Goal: Navigation & Orientation: Find specific page/section

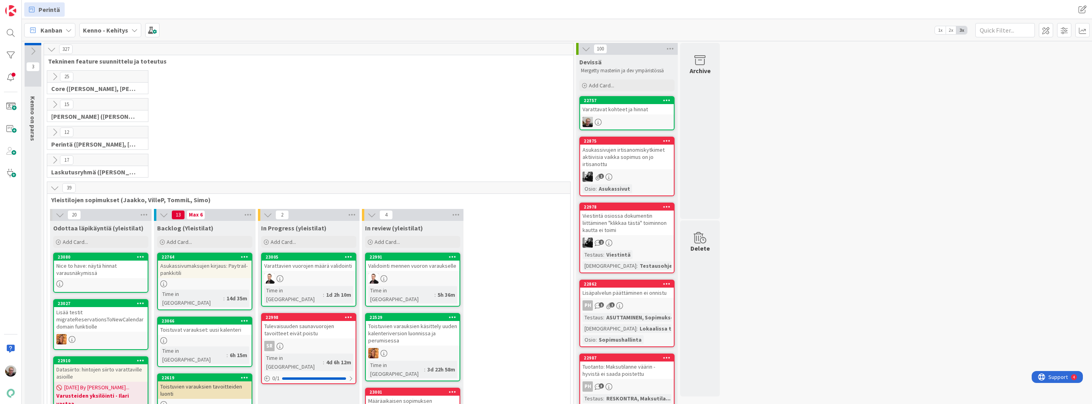
scroll to position [42, 0]
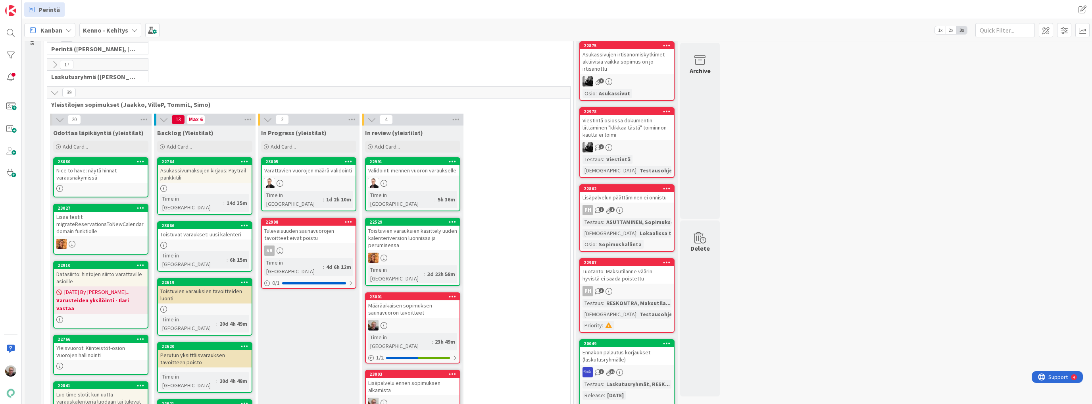
click at [208, 173] on div "Asukassivumaksujen kirjaus: Paytrail-pankkitili" at bounding box center [205, 173] width 94 height 17
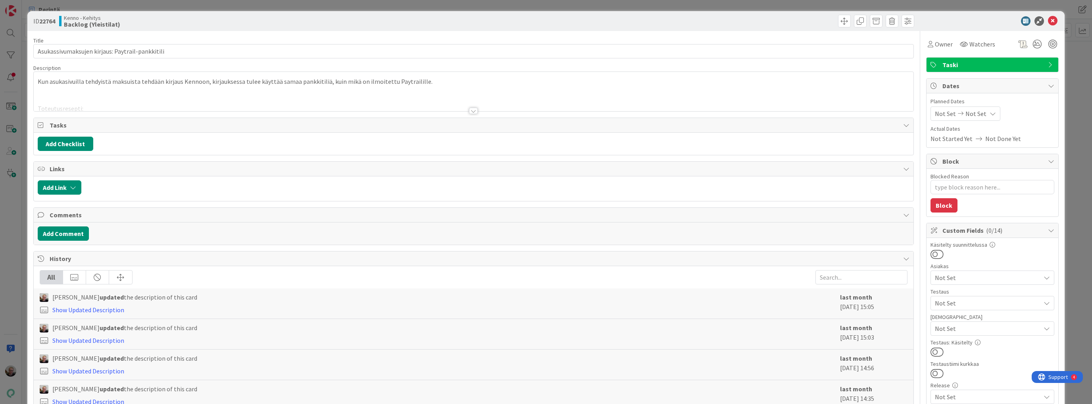
click at [257, 98] on div at bounding box center [474, 101] width 880 height 20
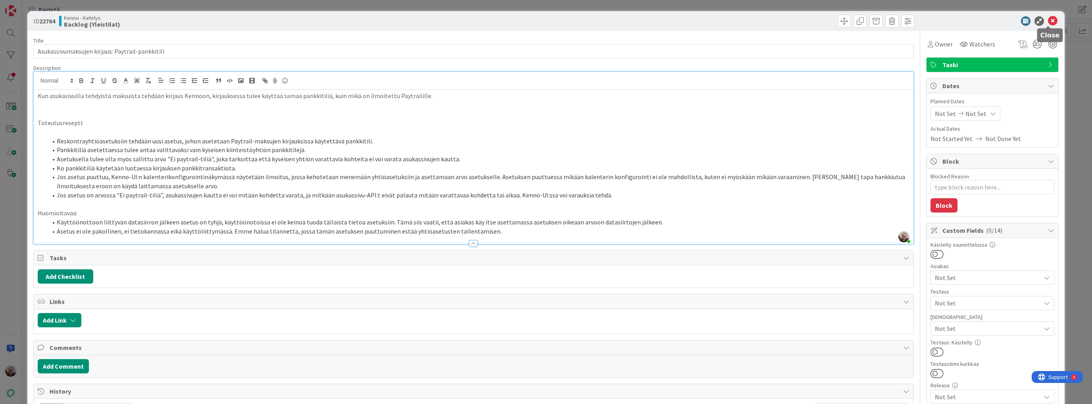
click at [1048, 19] on icon at bounding box center [1053, 21] width 10 height 10
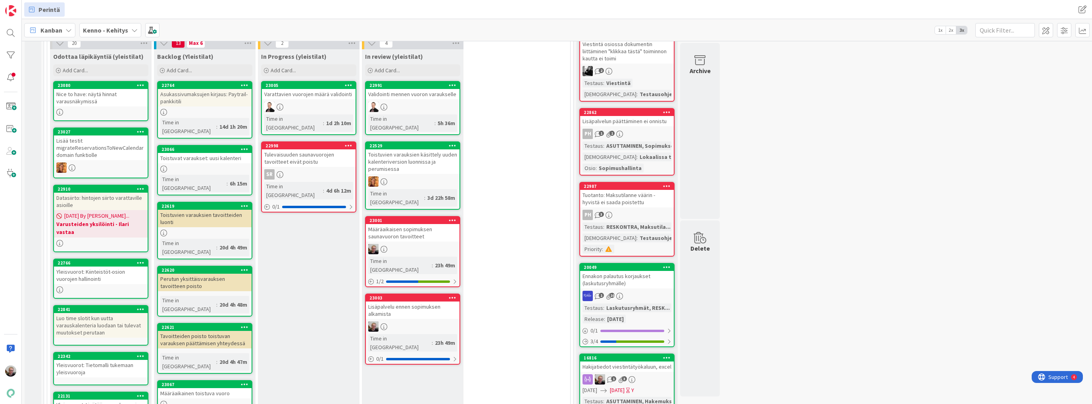
scroll to position [190, 0]
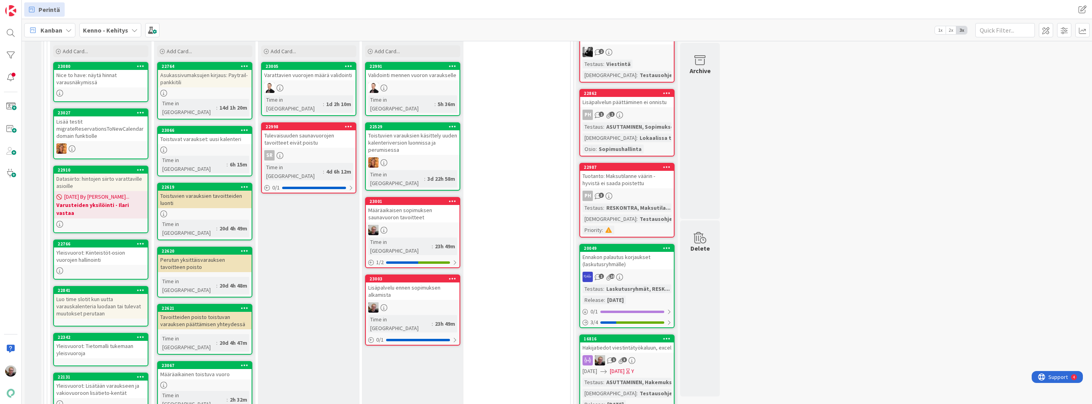
click at [226, 134] on div "Toistuvat varaukset: uusi kalenteri" at bounding box center [205, 139] width 94 height 10
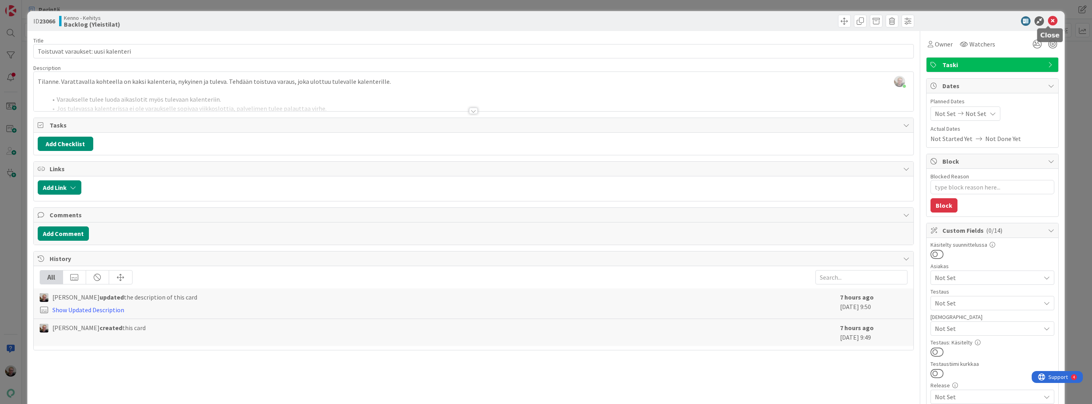
click at [1048, 21] on icon at bounding box center [1053, 21] width 10 height 10
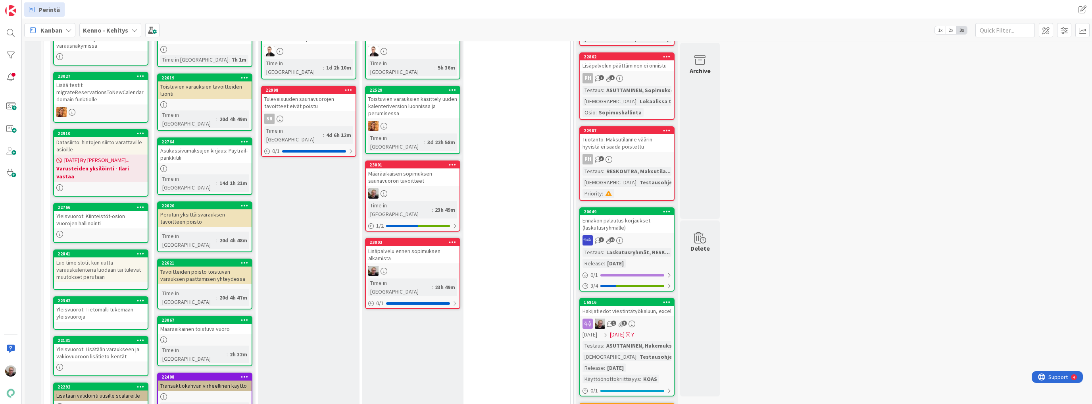
scroll to position [238, 0]
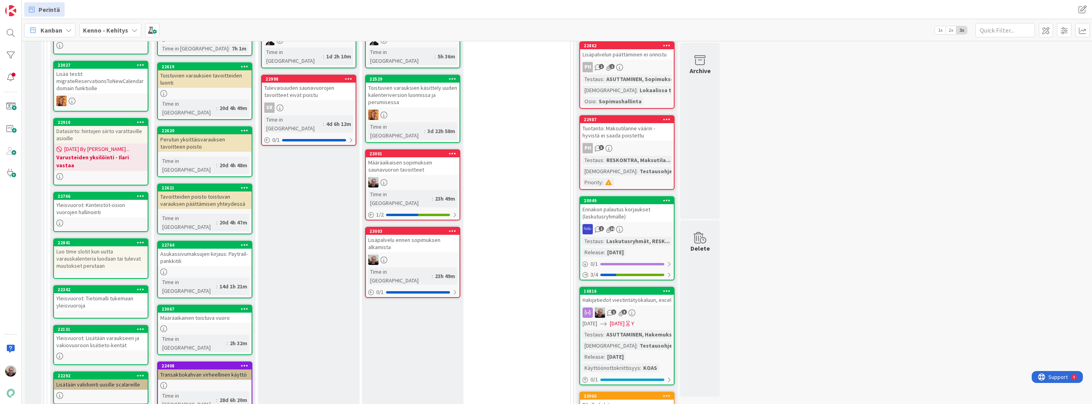
click at [205, 312] on div "Määräaikainen toistuva vuoro" at bounding box center [205, 317] width 94 height 10
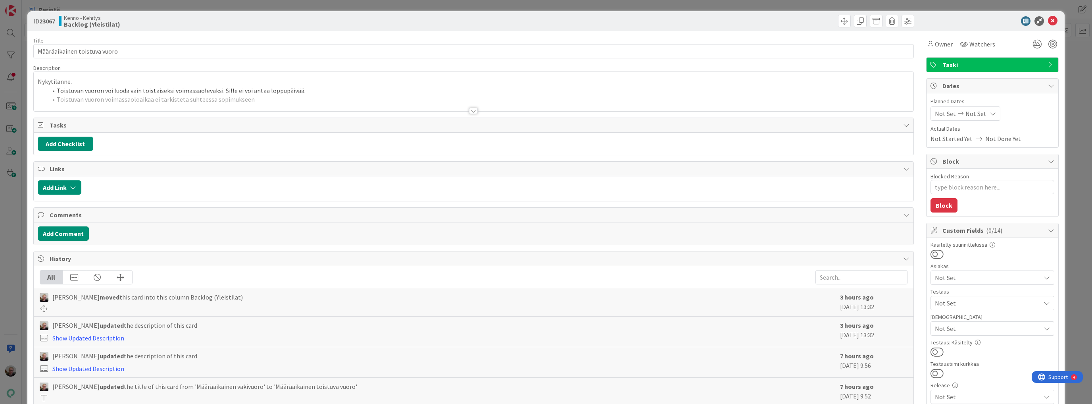
click at [330, 93] on div at bounding box center [474, 101] width 880 height 20
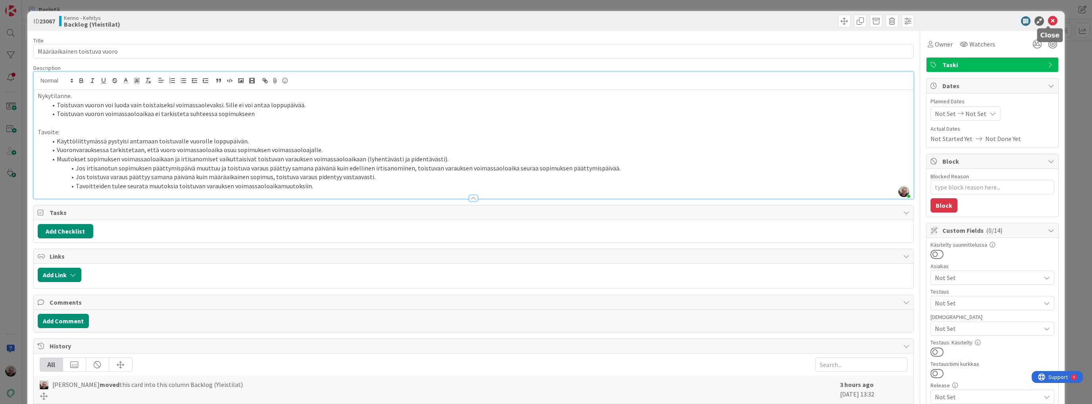
click at [1050, 19] on icon at bounding box center [1053, 21] width 10 height 10
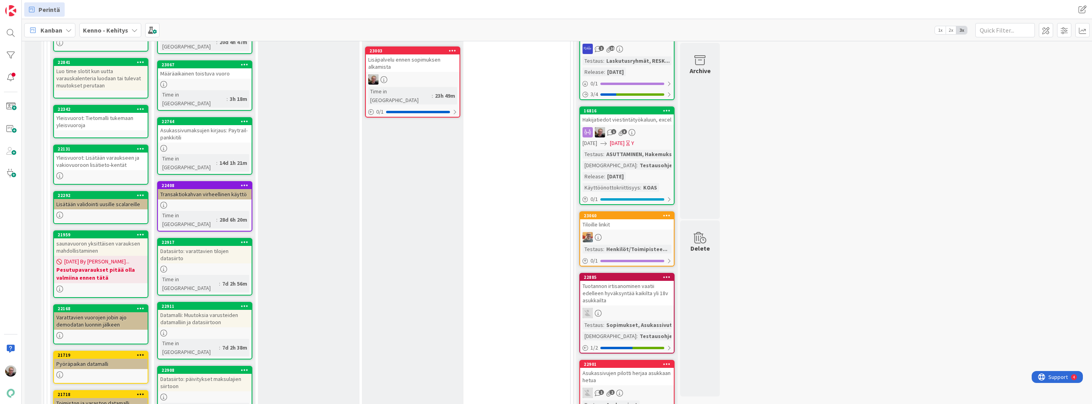
scroll to position [428, 0]
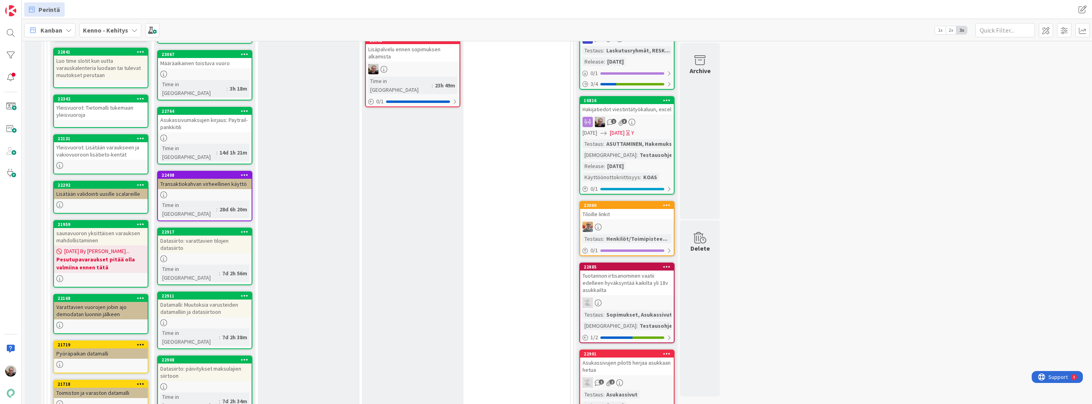
click at [204, 179] on div "Transaktiokahvan virheellinen käyttö" at bounding box center [205, 184] width 94 height 10
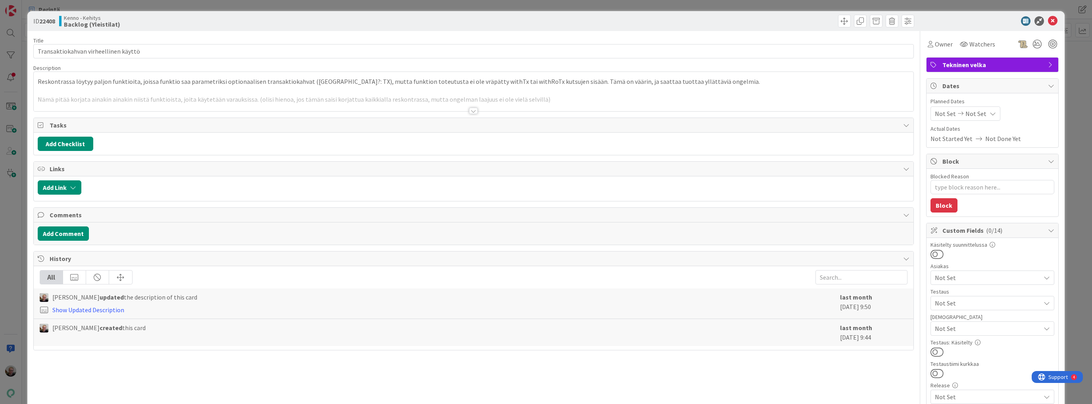
click at [232, 92] on div at bounding box center [474, 101] width 880 height 20
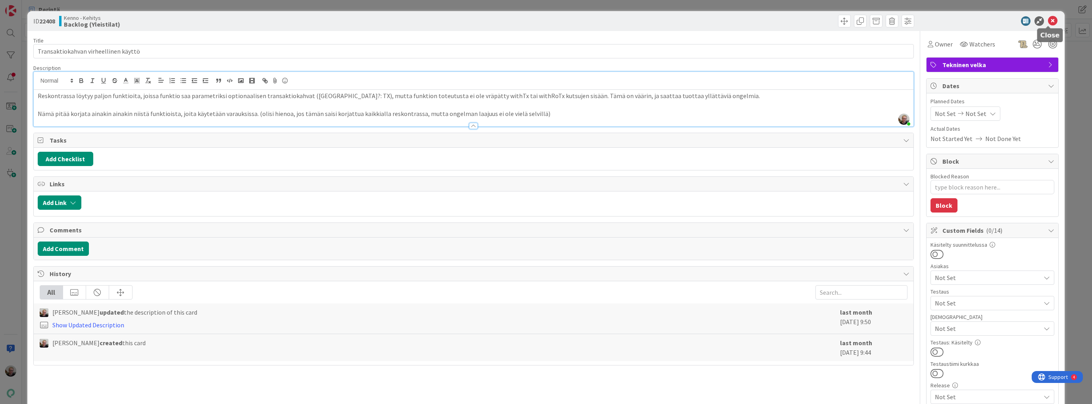
click at [1048, 17] on icon at bounding box center [1053, 21] width 10 height 10
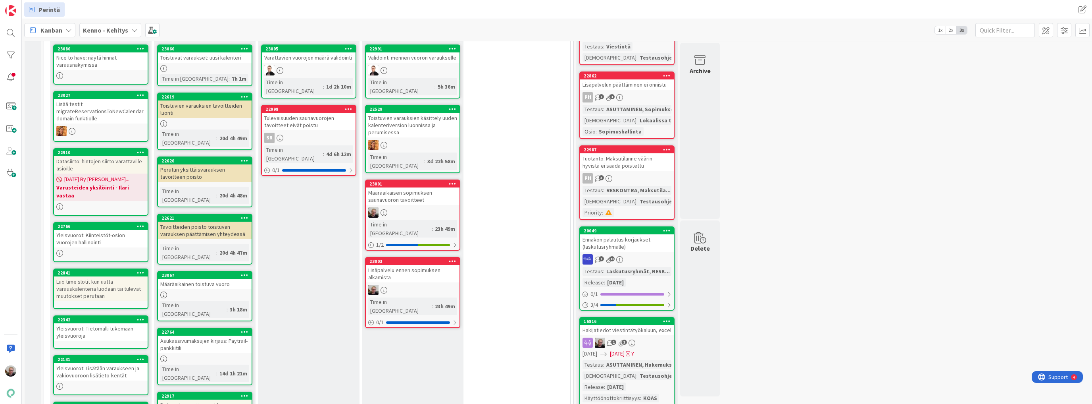
scroll to position [81, 0]
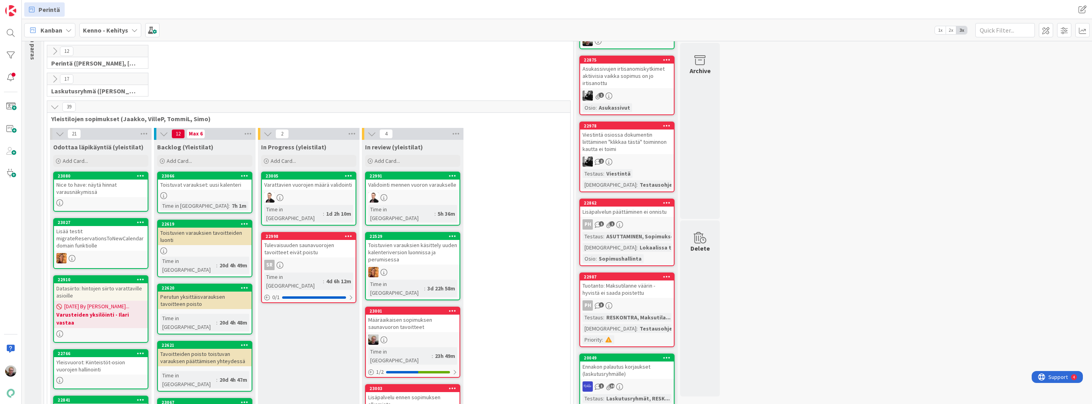
click at [103, 290] on div "Datasiirto: hintojen siirto varattaville asioille" at bounding box center [101, 291] width 94 height 17
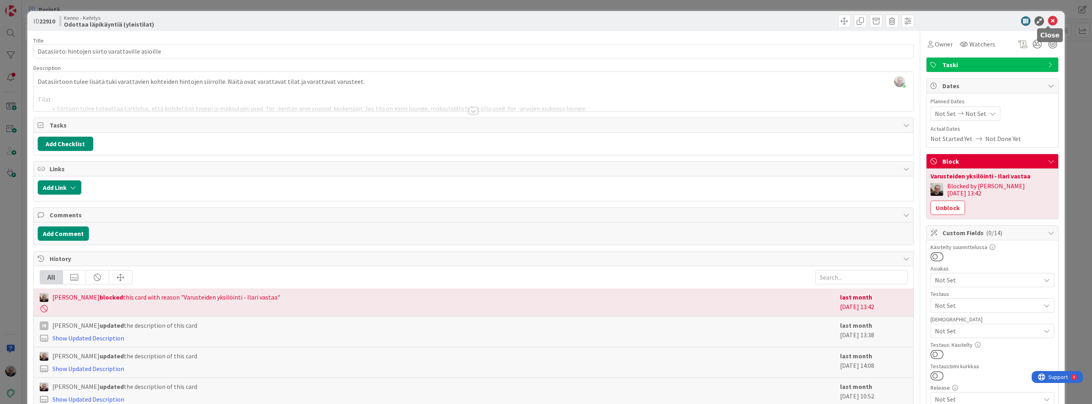
click at [1050, 22] on icon at bounding box center [1053, 21] width 10 height 10
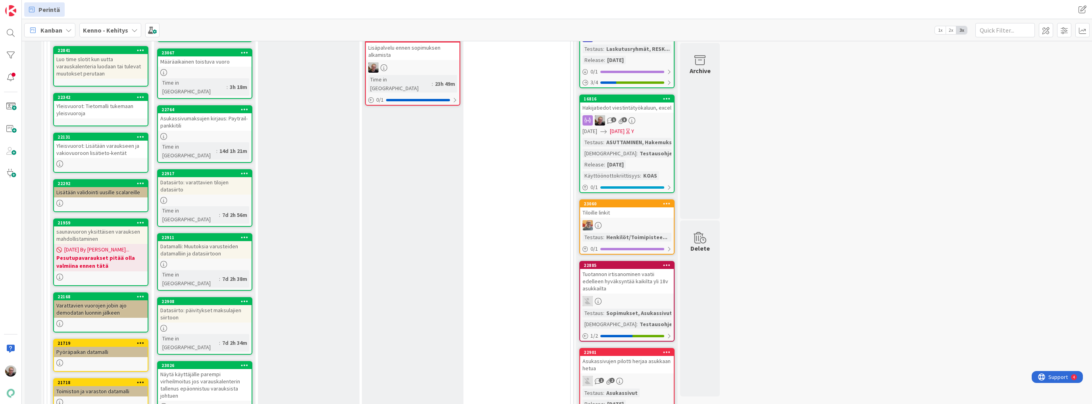
scroll to position [430, 0]
click at [225, 241] on div "Datamalli: Muutoksia varusteiden datamalliin ja datasiirtoon" at bounding box center [205, 249] width 94 height 17
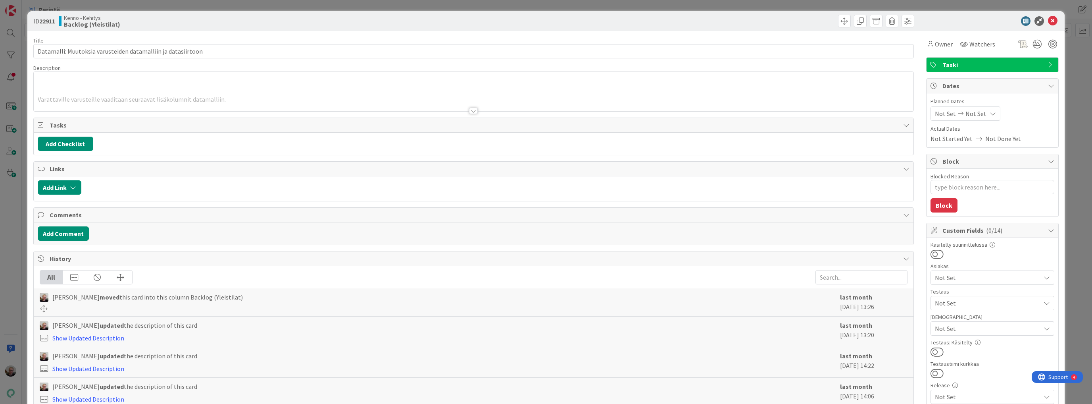
click at [229, 117] on div "Tasks Add Checklist" at bounding box center [473, 136] width 880 height 38
click at [229, 106] on div at bounding box center [474, 101] width 880 height 20
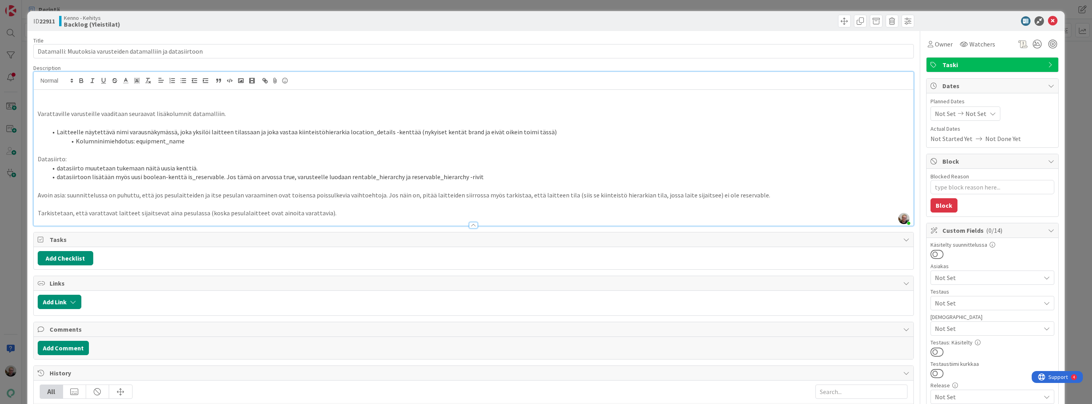
click at [208, 194] on p "Avoin asia: suunnittelussa on puhuttu, että jos pesulaitteiden ja itse pesulan …" at bounding box center [474, 194] width 872 height 9
click at [344, 192] on p "Avoin asia: suunnittelussa on puhuttu, että jos pesulaitteiden ja itse pesulan …" at bounding box center [474, 194] width 872 height 9
click at [211, 217] on div at bounding box center [474, 221] width 880 height 8
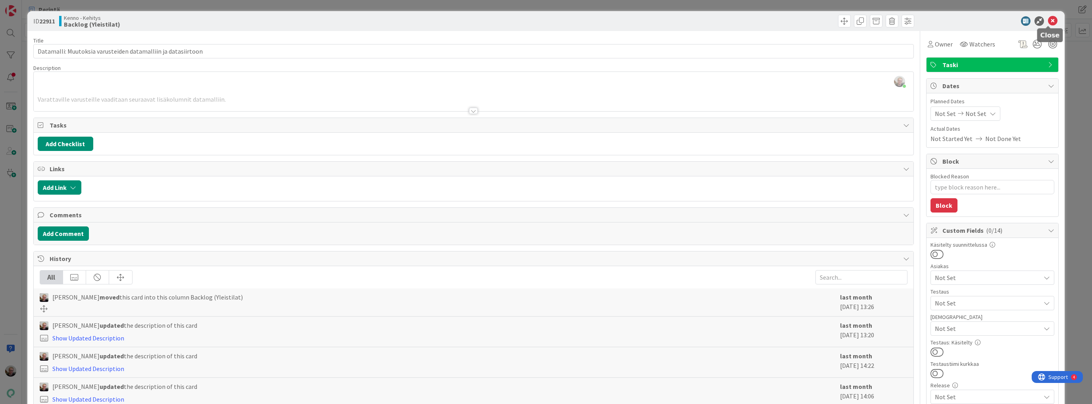
click at [1048, 20] on icon at bounding box center [1053, 21] width 10 height 10
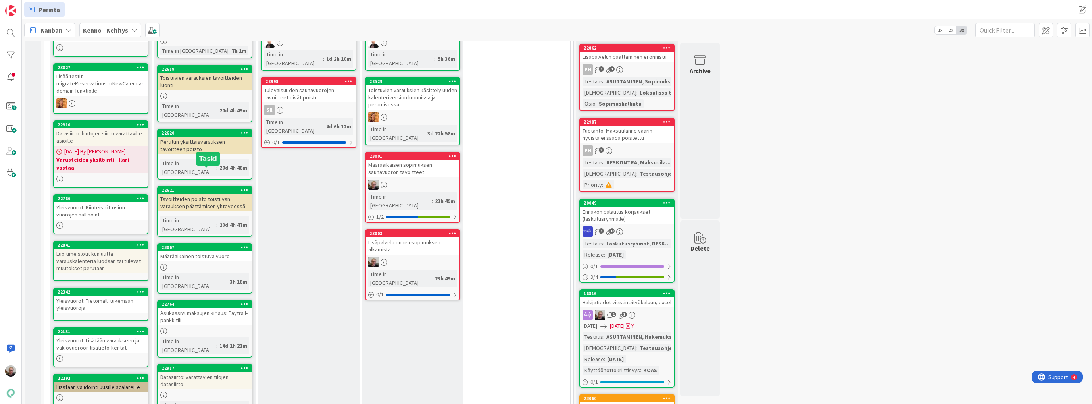
scroll to position [238, 0]
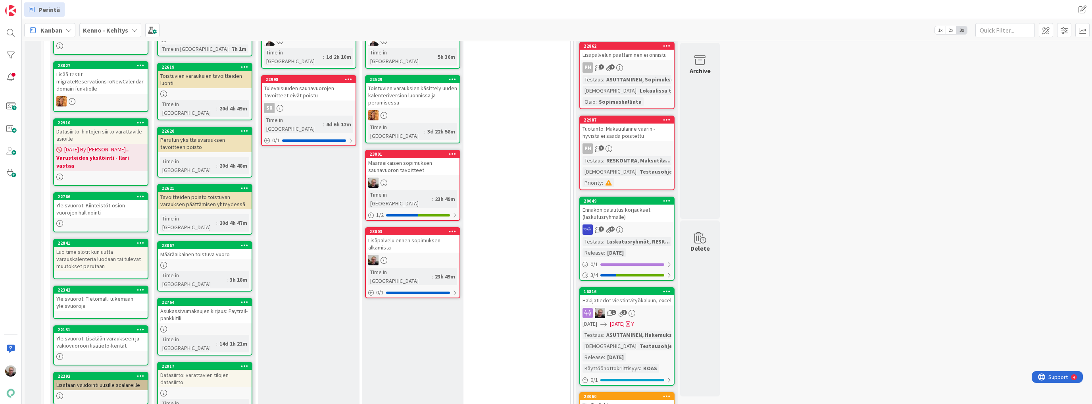
click at [127, 136] on div "Datasiirto: hintojen siirto varattaville asioille" at bounding box center [101, 134] width 94 height 17
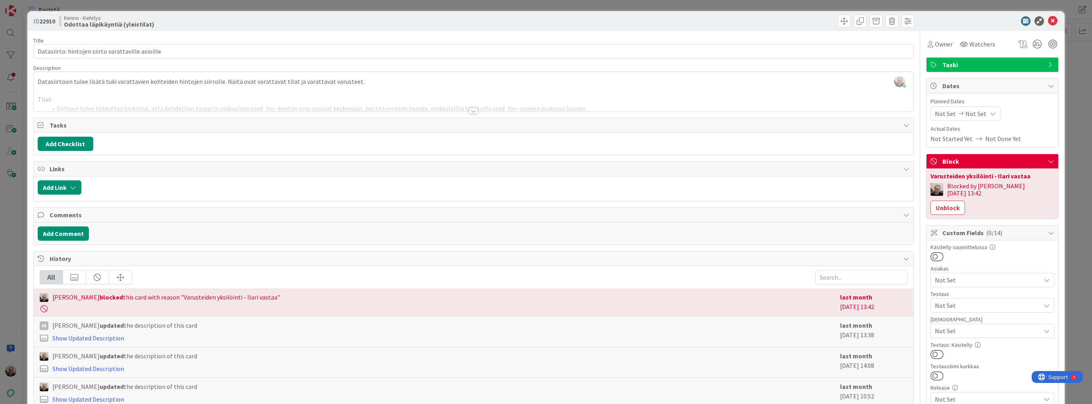
click at [136, 104] on div at bounding box center [474, 101] width 880 height 20
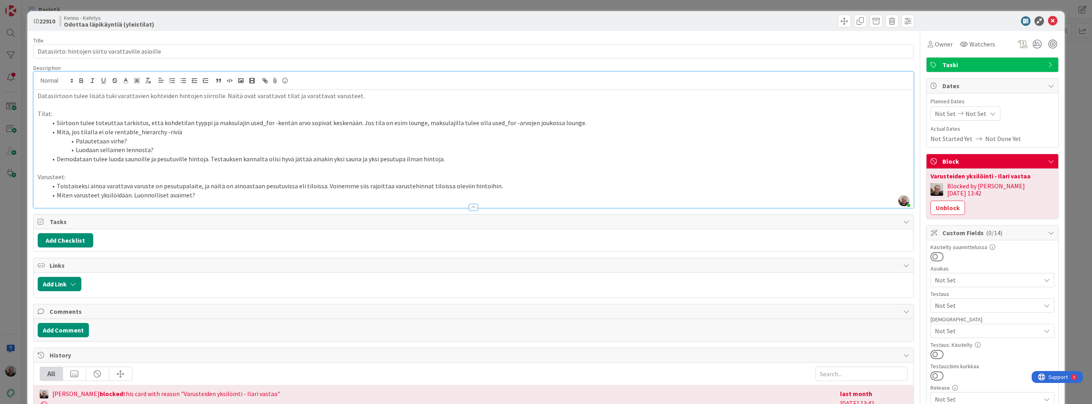
click at [172, 196] on li "Miten varusteet yksilöidään. Luonnolliset avaimet?" at bounding box center [478, 194] width 862 height 9
click at [175, 188] on li "Toistaiseksi ainoa varattava varuste on pesutupalaite, ja näitä on ainoastaan p…" at bounding box center [478, 185] width 862 height 9
click at [1048, 22] on icon at bounding box center [1053, 21] width 10 height 10
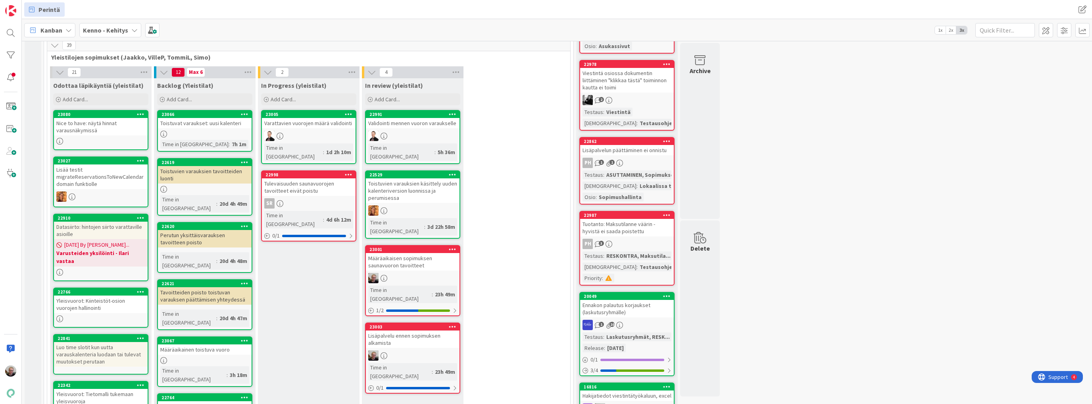
click at [386, 253] on div "Määräaikaisen sopimuksen saunavuoron tavoitteet" at bounding box center [413, 261] width 94 height 17
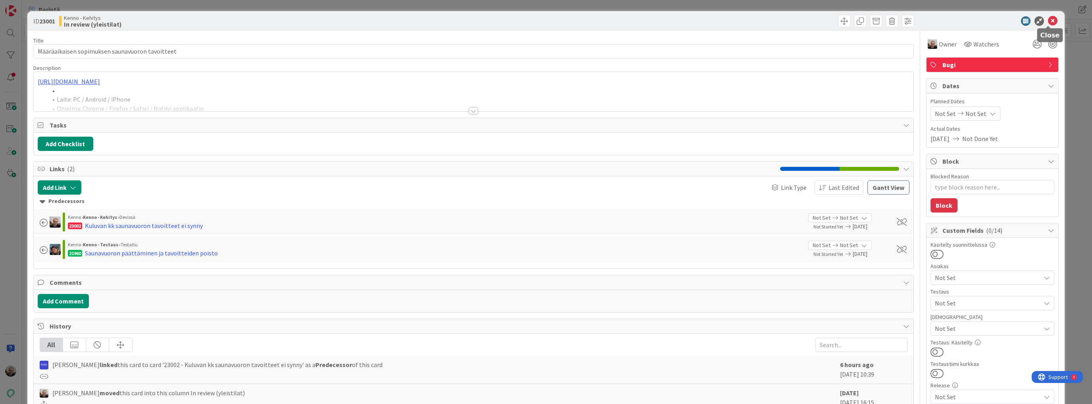
click at [1051, 19] on icon at bounding box center [1053, 21] width 10 height 10
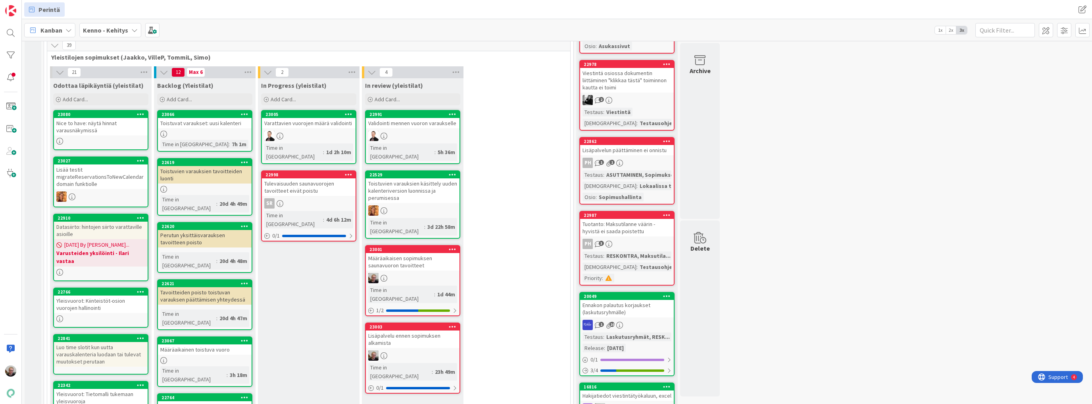
click at [409, 330] on div "Lisäpalvelu ennen sopimuksen alkamista" at bounding box center [413, 338] width 94 height 17
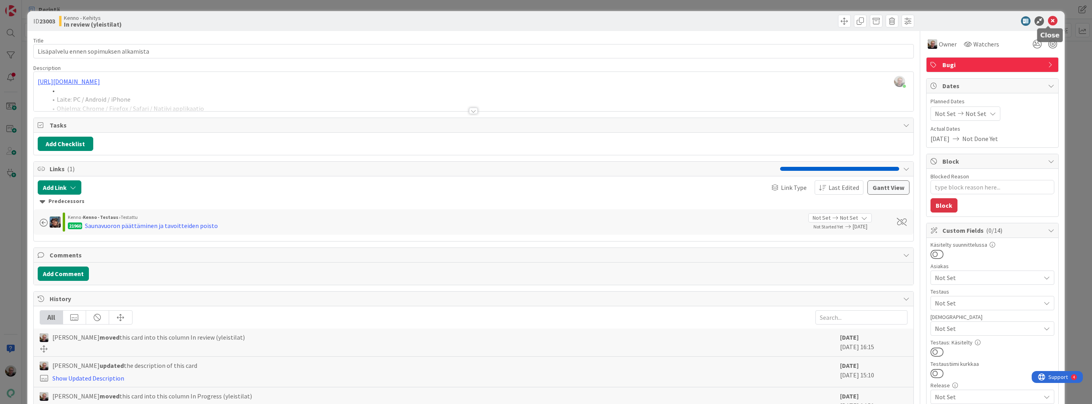
click at [1049, 25] on icon at bounding box center [1053, 21] width 10 height 10
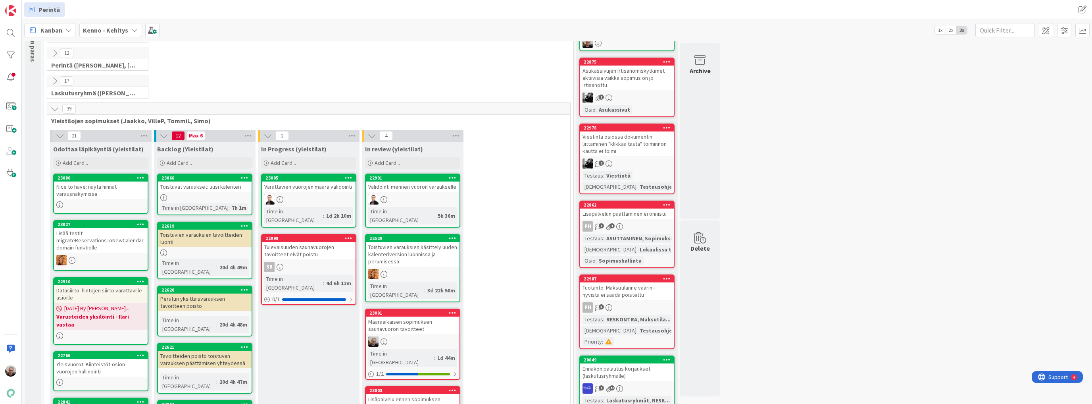
click at [192, 182] on div "Toistuvat varaukset: uusi kalenteri" at bounding box center [205, 186] width 94 height 10
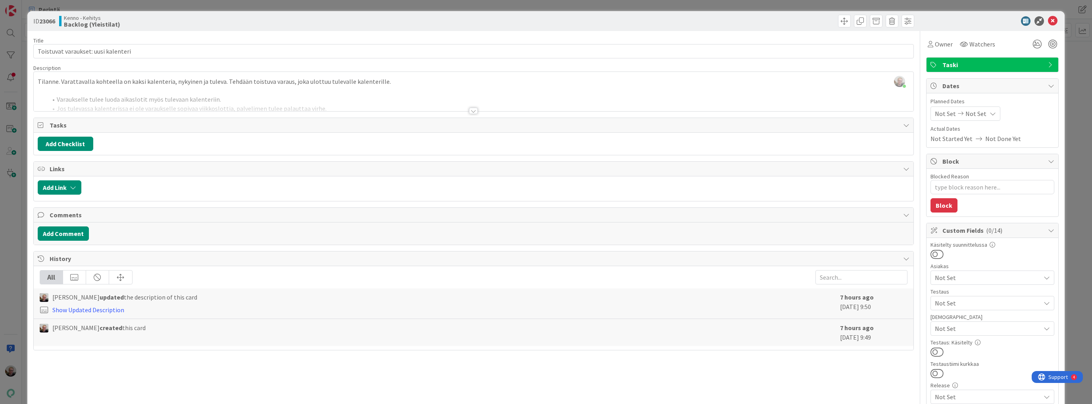
scroll to position [32, 0]
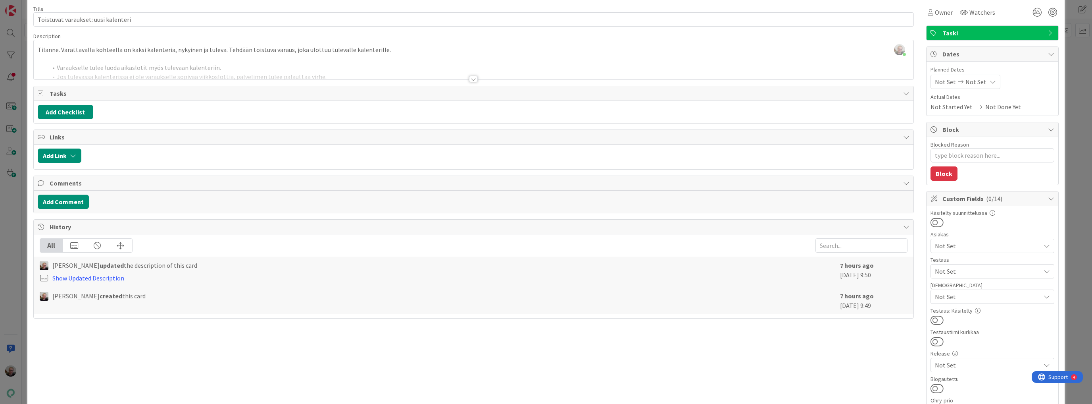
click at [190, 73] on div at bounding box center [474, 69] width 880 height 20
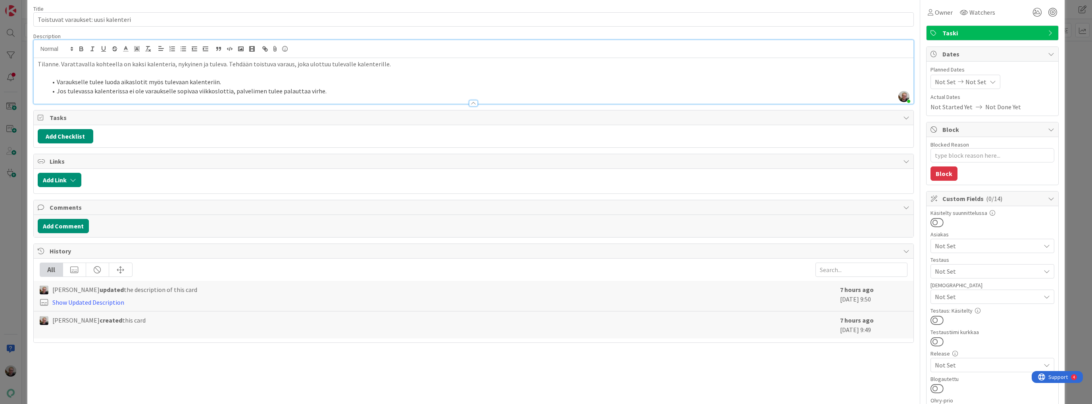
click at [84, 83] on li "Varaukselle tulee luoda aikaslotit myös tulevaan kalenteriin." at bounding box center [478, 81] width 862 height 9
click at [98, 65] on p "Tilanne. Varattavalla kohteella on kaksi kalenteria, nykyinen ja tuleva. Tehdää…" at bounding box center [474, 64] width 872 height 9
click at [106, 82] on li "Varaukselle tulee luoda aikaslotit myös tulevaan kalenteriin." at bounding box center [478, 81] width 862 height 9
click at [194, 90] on li "Jos tulevassa kalenterissa ei ole varaukselle sopivaa viikkoslottia, palvelimen…" at bounding box center [478, 90] width 862 height 9
click at [201, 92] on li "Jos tulevassa kalenterissa ei ole varaukselle sopivaa viikkoslottia, palvelimen…" at bounding box center [478, 90] width 862 height 9
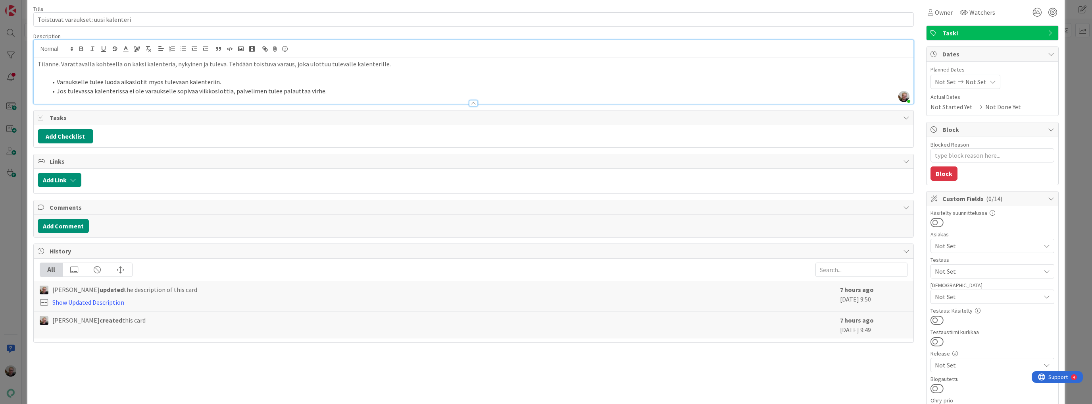
click at [234, 87] on li "Jos tulevassa kalenterissa ei ole varaukselle sopivaa viikkoslottia, palvelimen…" at bounding box center [478, 90] width 862 height 9
click at [263, 94] on li "Jos tulevassa kalenterissa ei ole varaukselle sopivaa viikkoslottia, palvelimen…" at bounding box center [478, 90] width 862 height 9
click at [281, 93] on li "Jos tulevassa kalenterissa ei ole varaukselle sopivaa viikkoslottia, palvelimen…" at bounding box center [478, 90] width 862 height 9
click at [227, 82] on li "Varaukselle tulee luoda aikaslotit myös tulevaan kalenteriin." at bounding box center [478, 81] width 862 height 9
click at [238, 58] on div "Tilanne. Varattavalla kohteella on kaksi kalenteria, nykyinen ja tuleva. Tehdää…" at bounding box center [474, 81] width 880 height 46
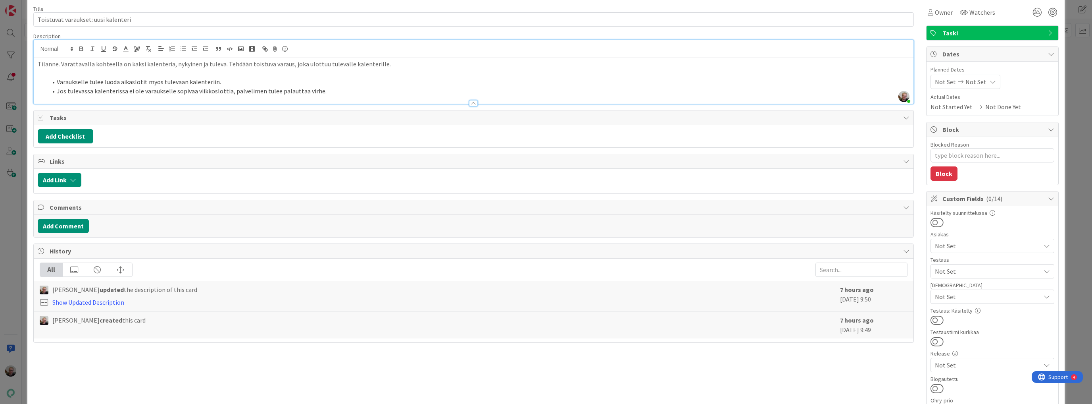
click at [201, 83] on li "Varaukselle tulee luoda aikaslotit myös tulevaan kalenteriin." at bounding box center [478, 81] width 862 height 9
click at [204, 86] on li "Varaukselle tulee luoda aikaslotit myös tulevaan kalenteriin." at bounding box center [478, 81] width 862 height 9
click at [230, 91] on li "Jos tulevassa kalenterissa ei ole varaukselle sopivaa viikkoslottia, palvelimen…" at bounding box center [478, 90] width 862 height 9
type textarea "x"
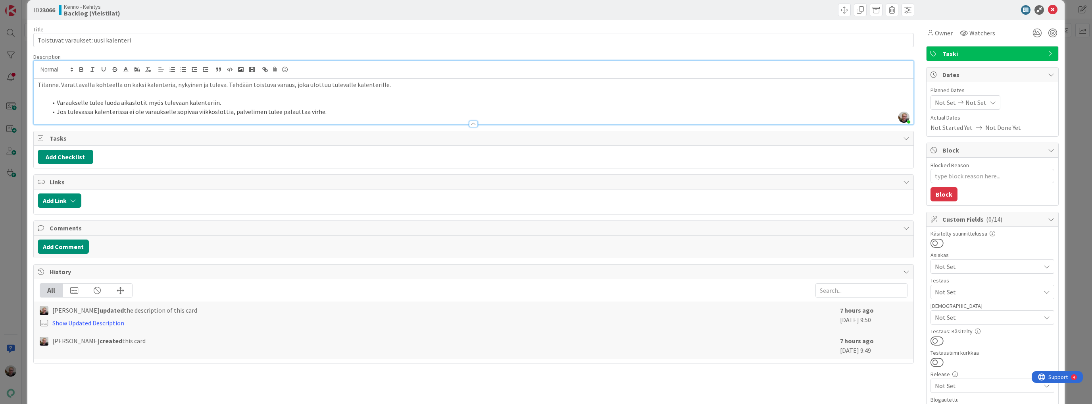
scroll to position [0, 0]
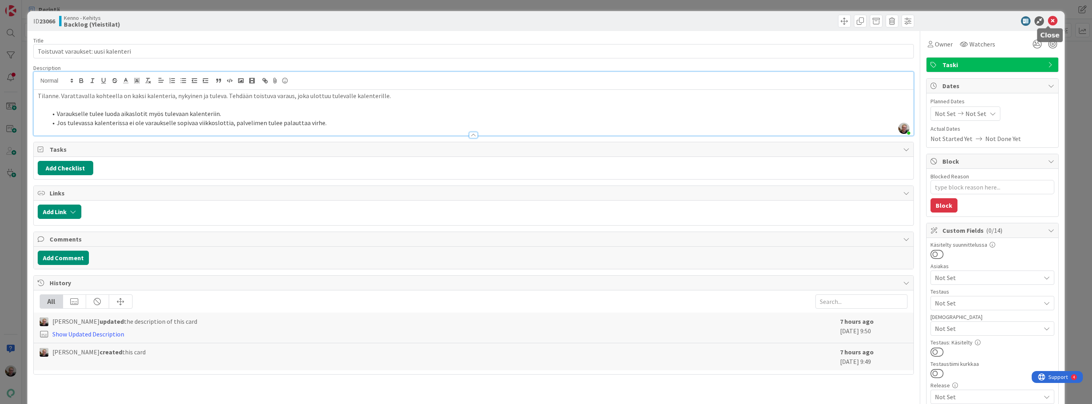
click at [1049, 21] on icon at bounding box center [1053, 21] width 10 height 10
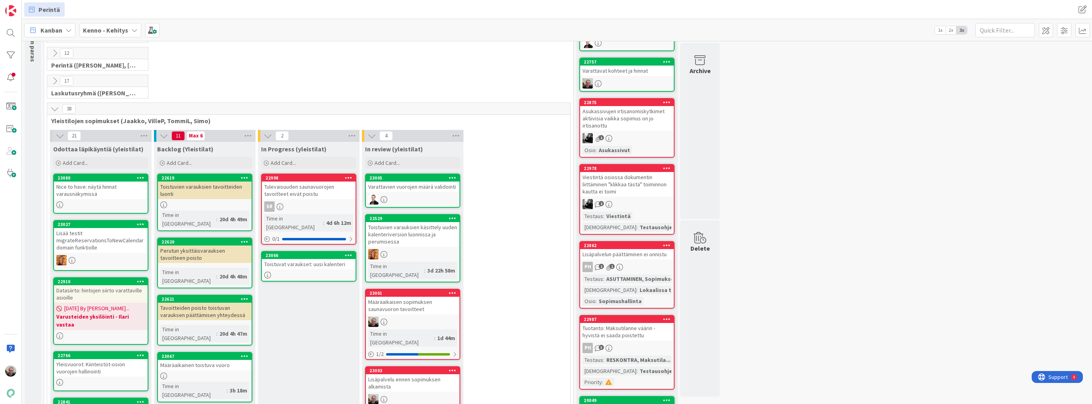
click at [346, 252] on icon at bounding box center [349, 255] width 8 height 6
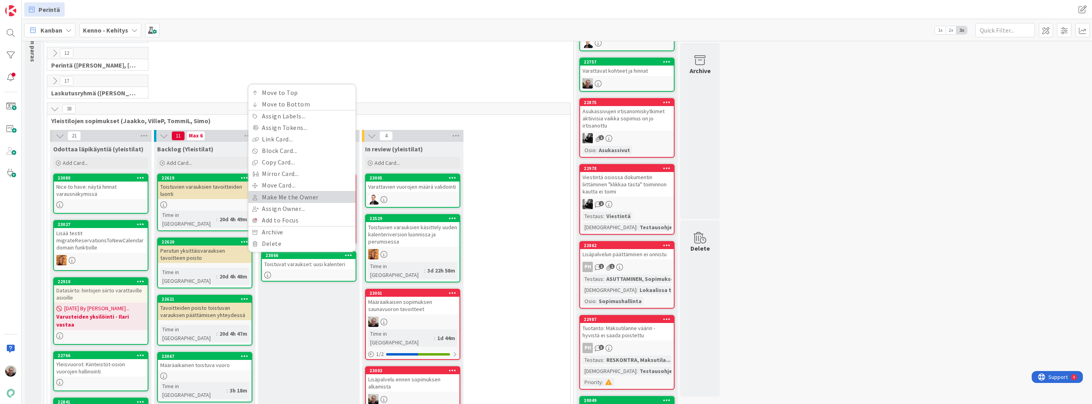
click at [277, 191] on link "Make Me the Owner" at bounding box center [301, 197] width 107 height 12
